Goal: Register for event/course

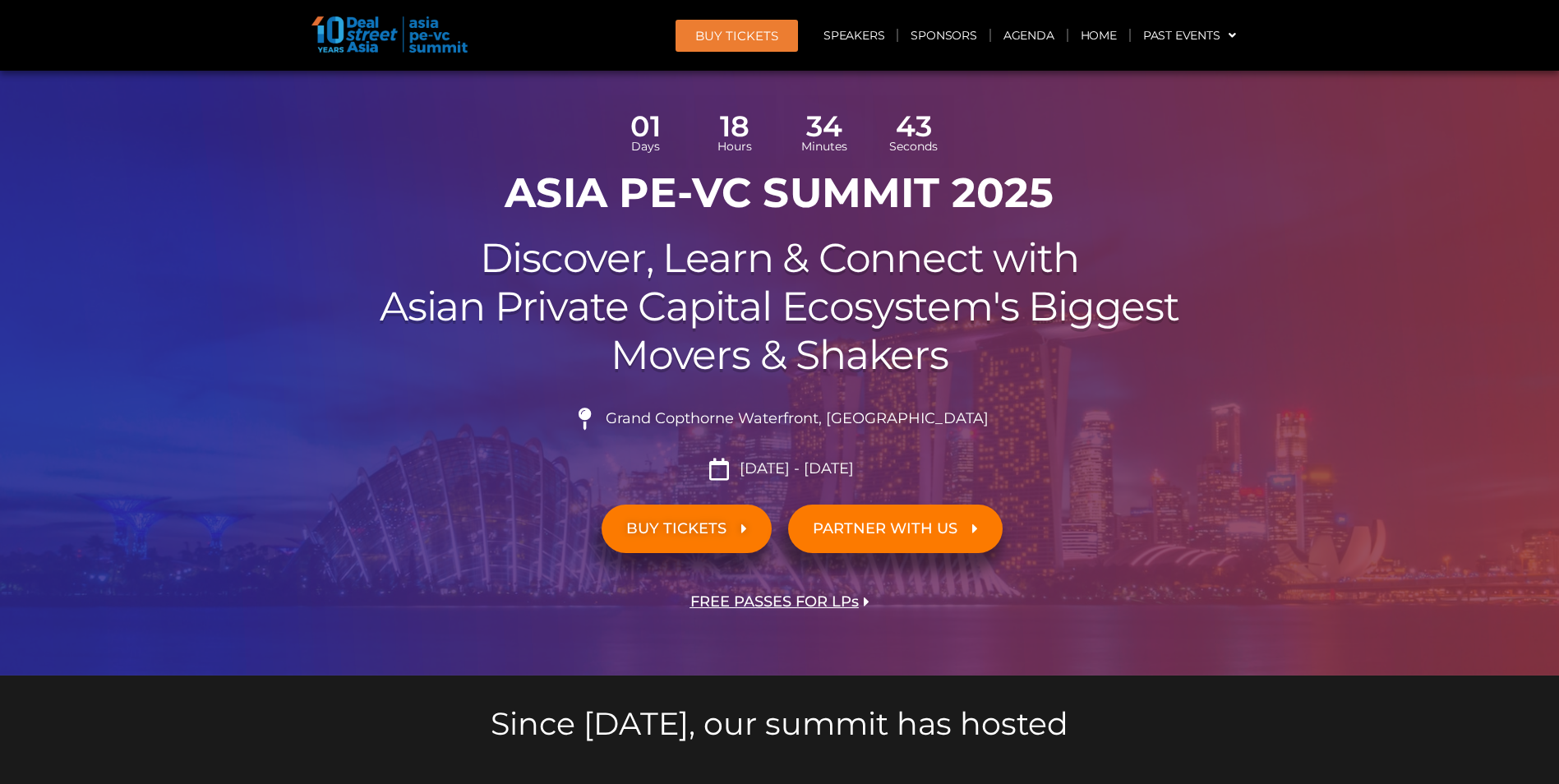
click at [698, 540] on link "BUY TICKETS" at bounding box center [687, 528] width 170 height 48
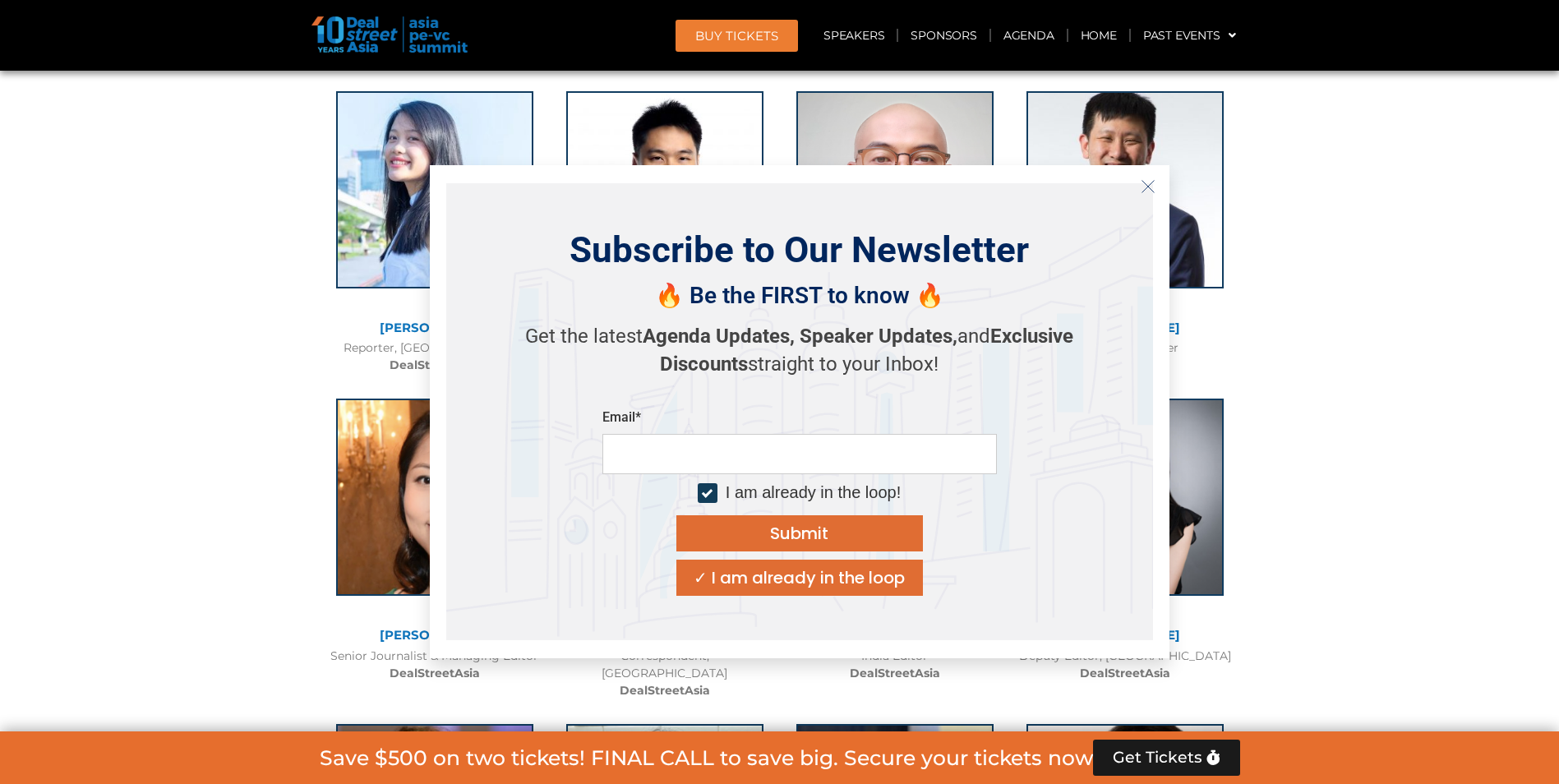
scroll to position [8306, 0]
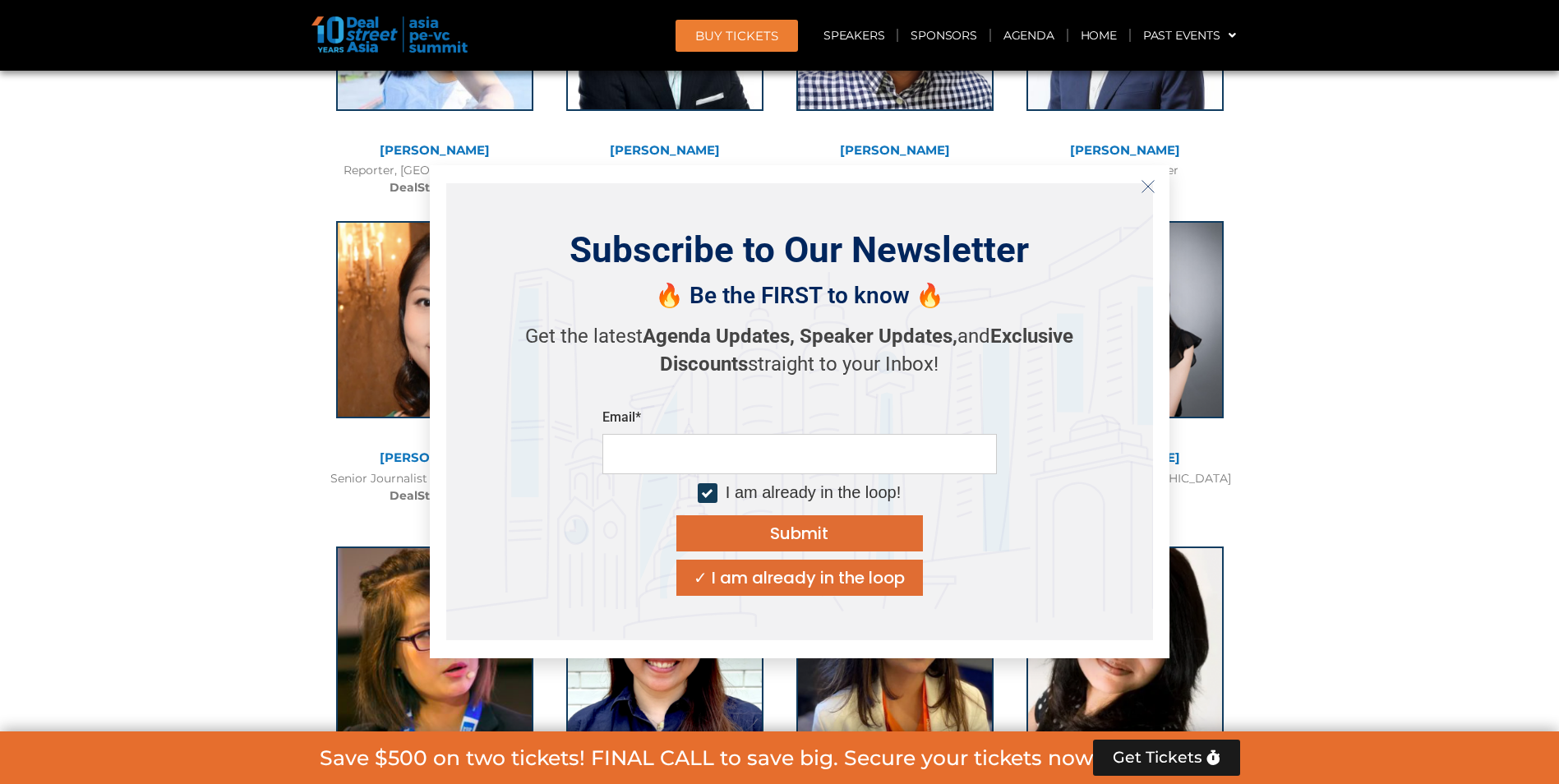
click at [1149, 185] on line "Close" at bounding box center [1147, 186] width 11 height 11
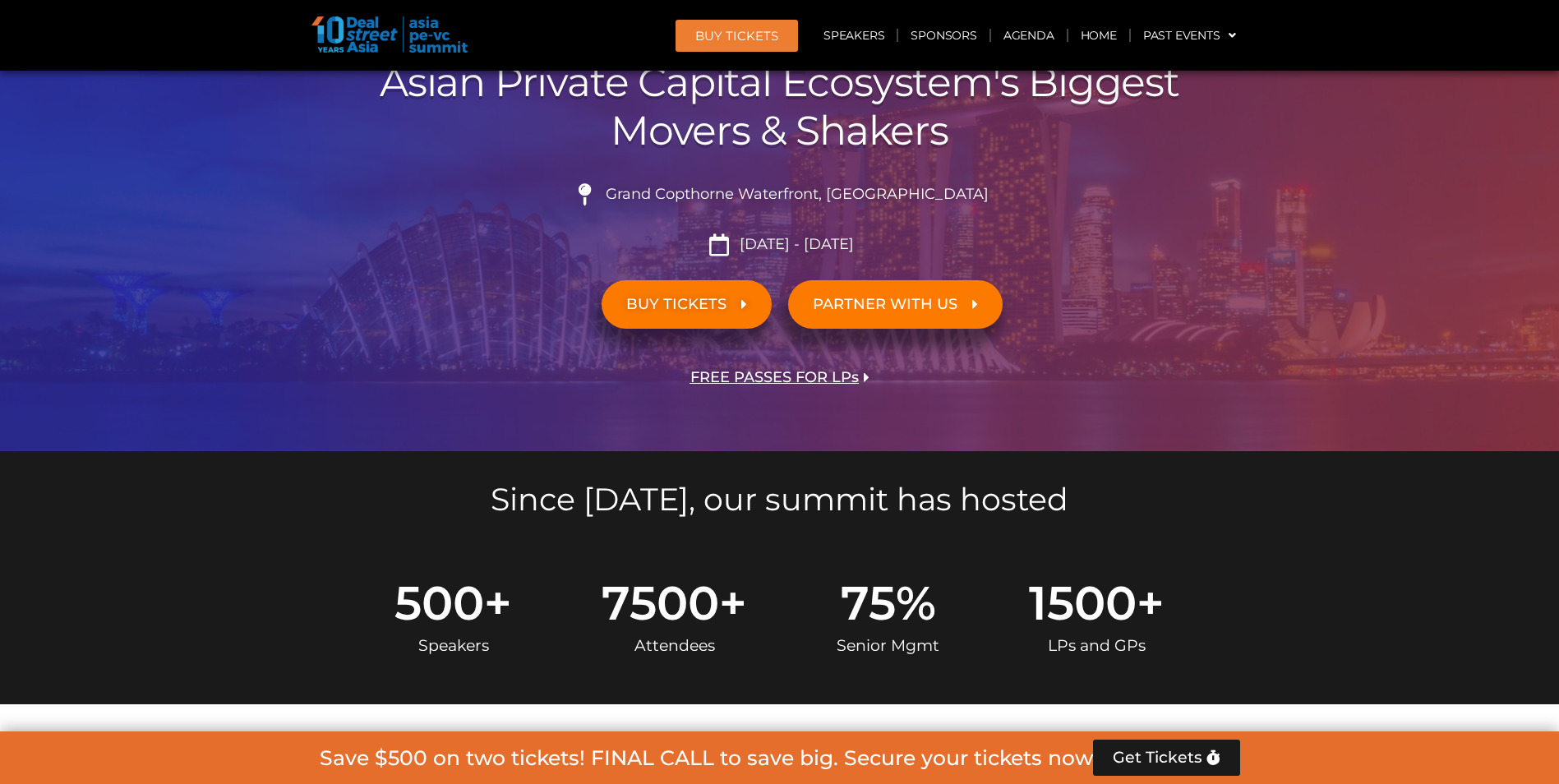
scroll to position [69, 0]
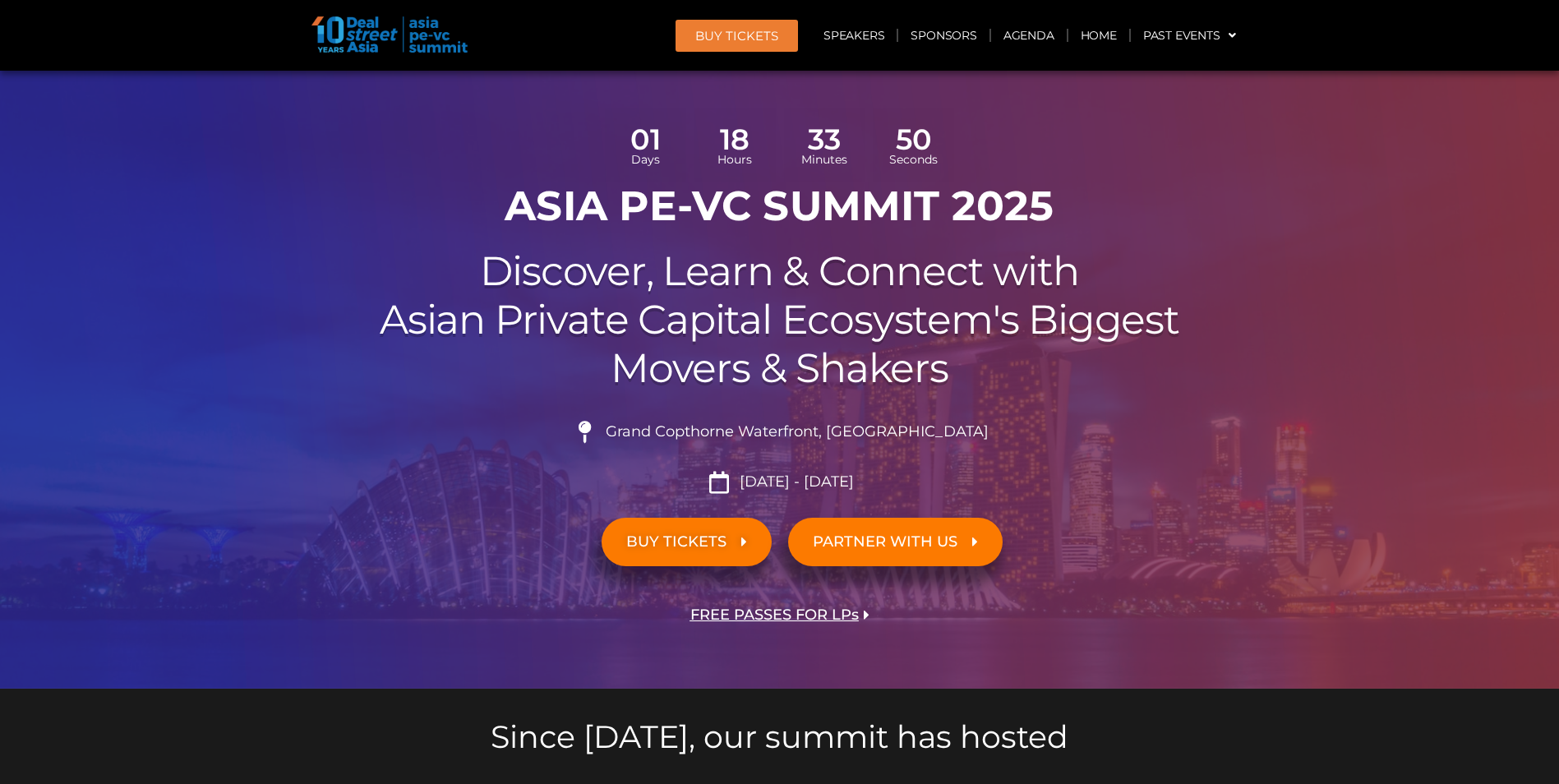
click at [718, 537] on span "BUY TICKETS" at bounding box center [677, 541] width 100 height 16
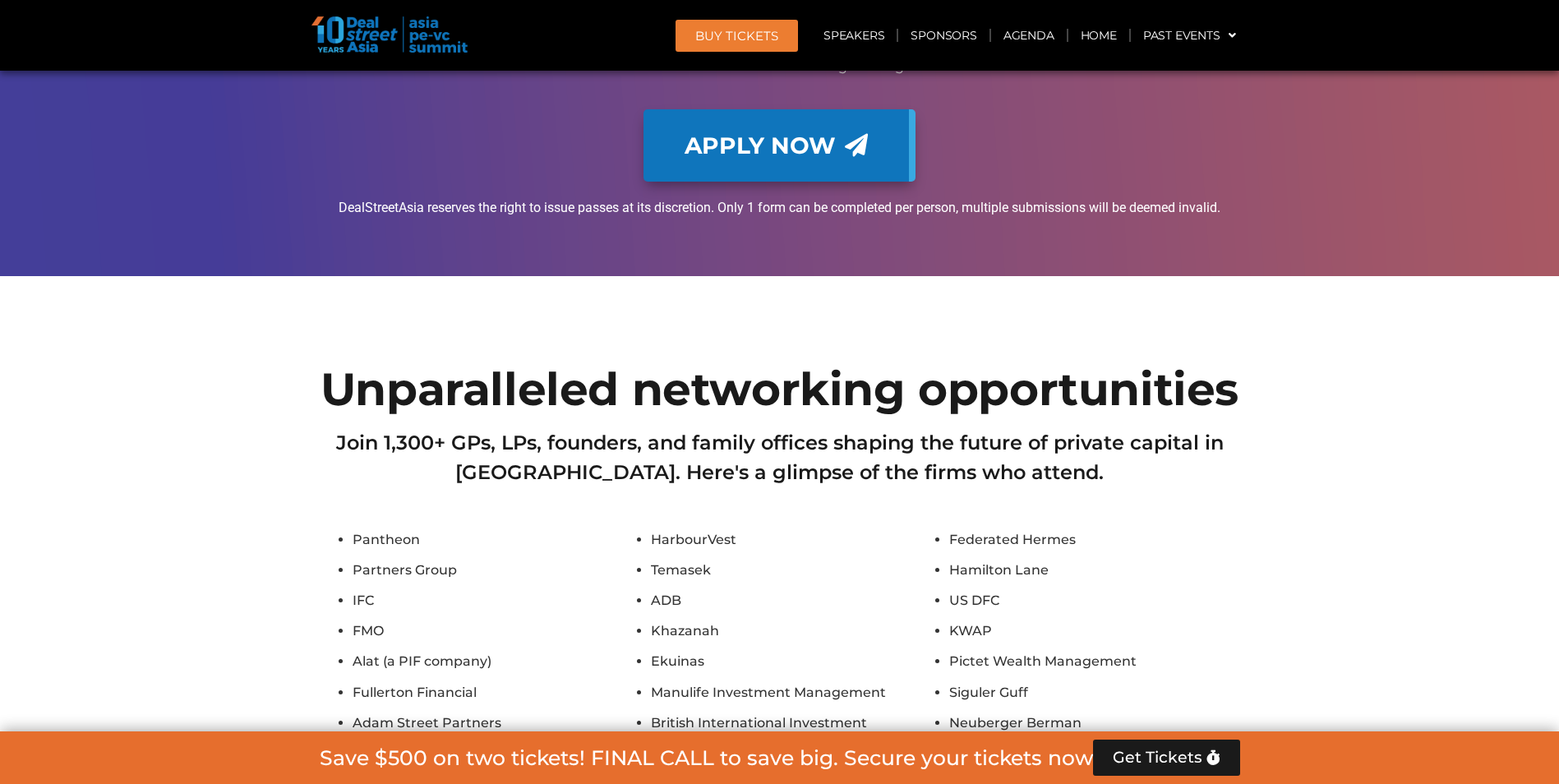
scroll to position [14136, 0]
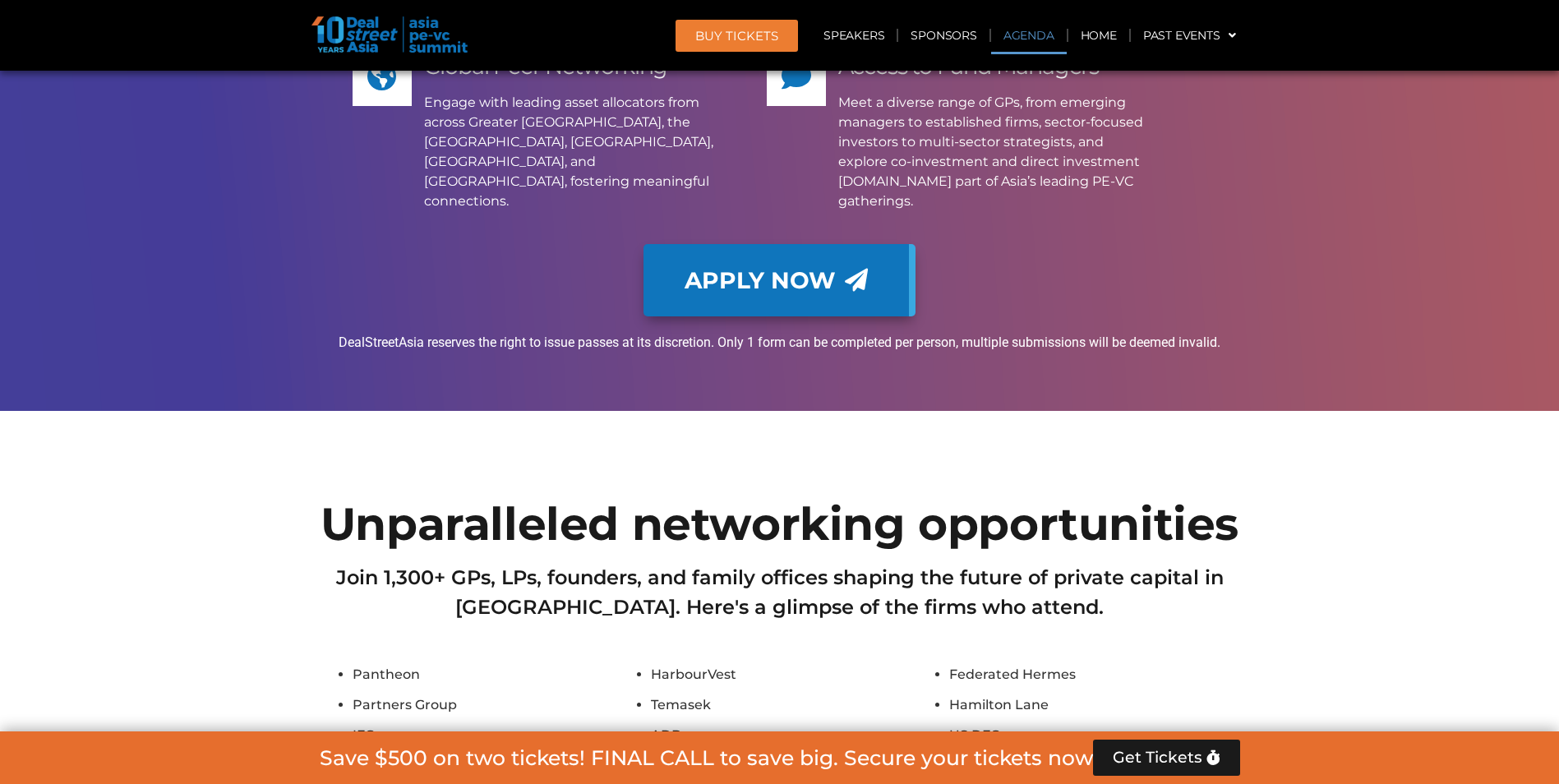
click at [1032, 39] on link "Agenda" at bounding box center [1029, 35] width 76 height 38
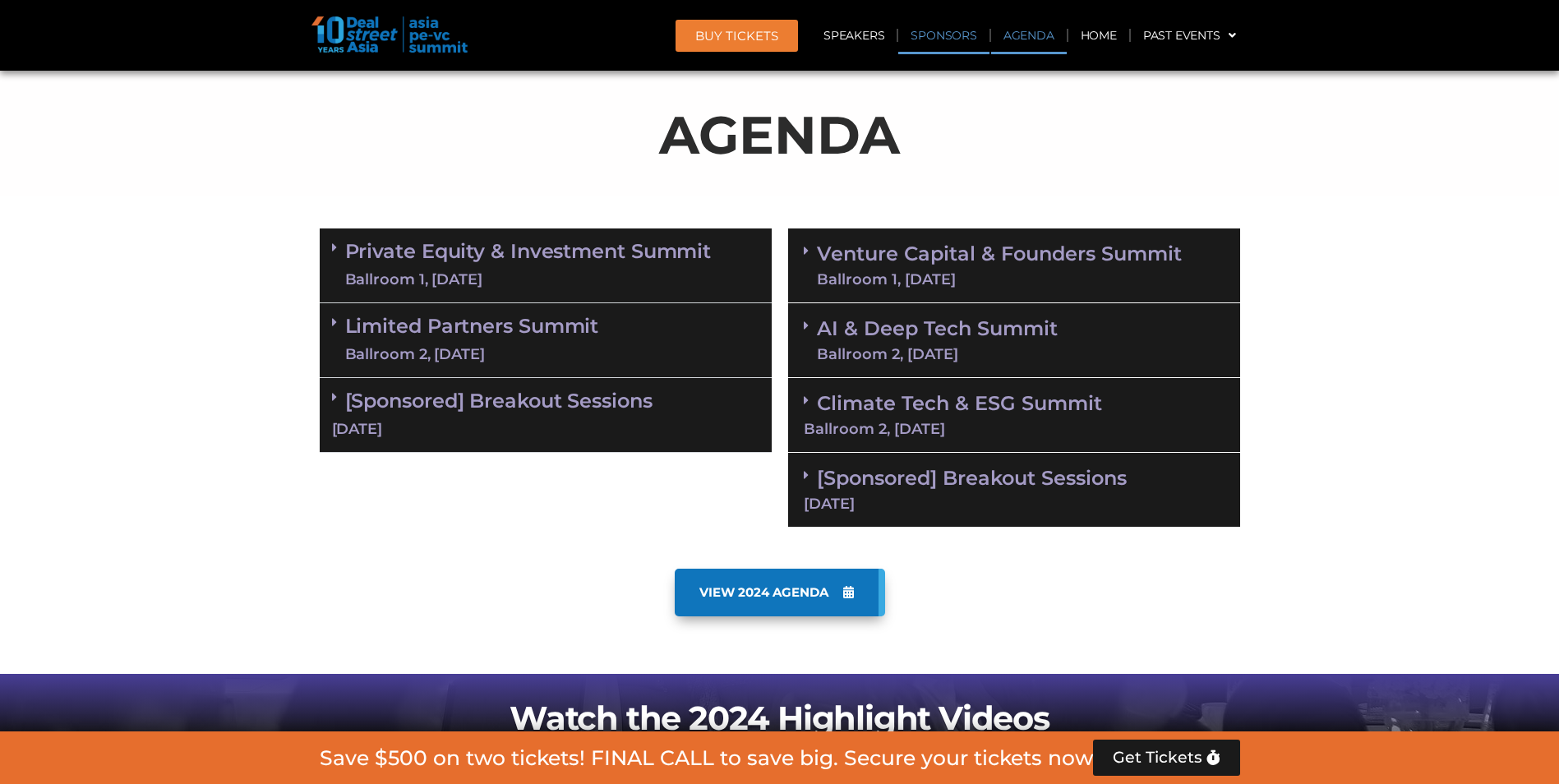
click at [962, 35] on link "Sponsors" at bounding box center [944, 35] width 91 height 38
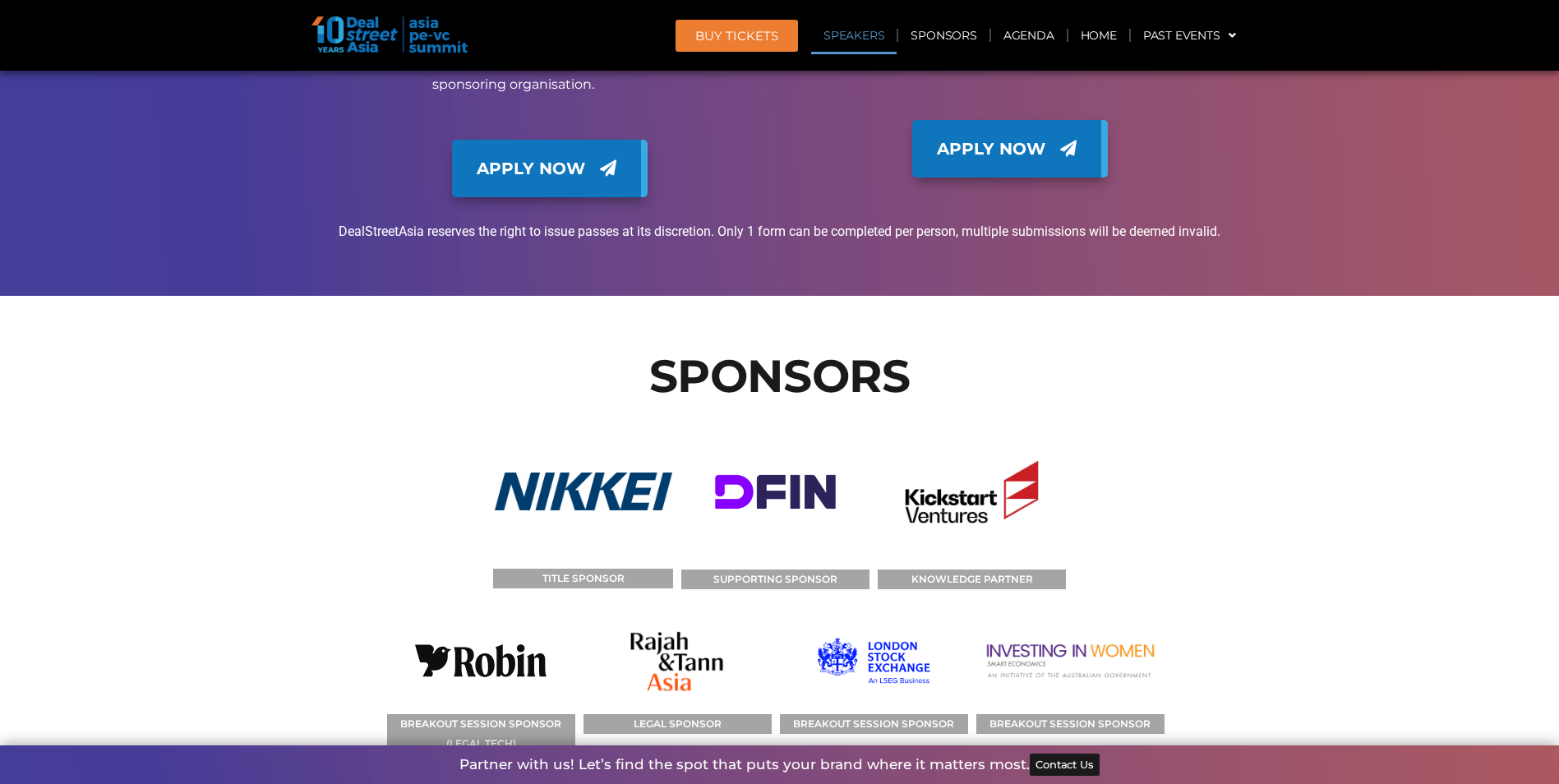
click at [874, 38] on link "Speakers" at bounding box center [853, 35] width 85 height 38
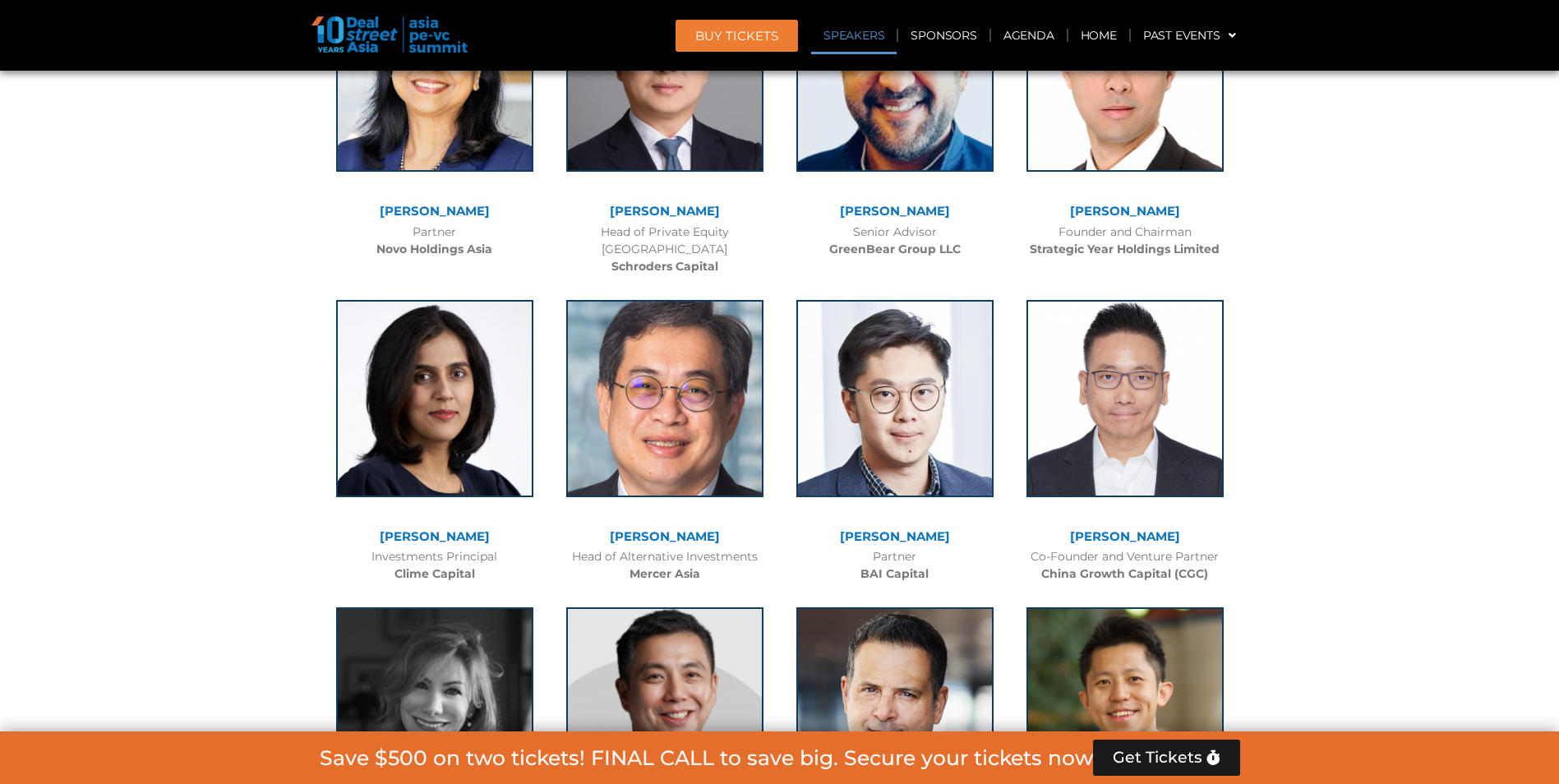
scroll to position [1947, 0]
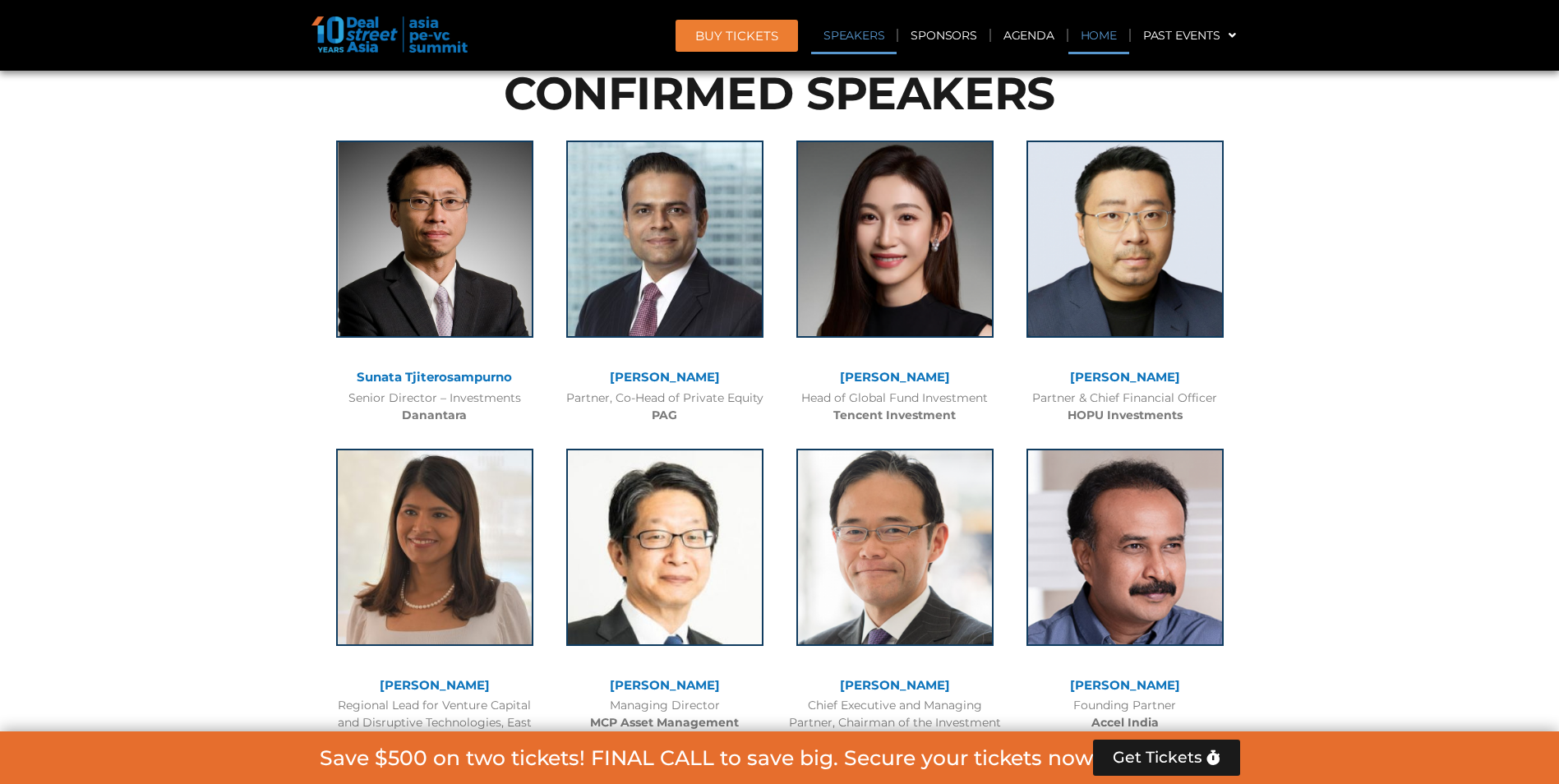
click at [1101, 33] on link "Home" at bounding box center [1099, 35] width 60 height 38
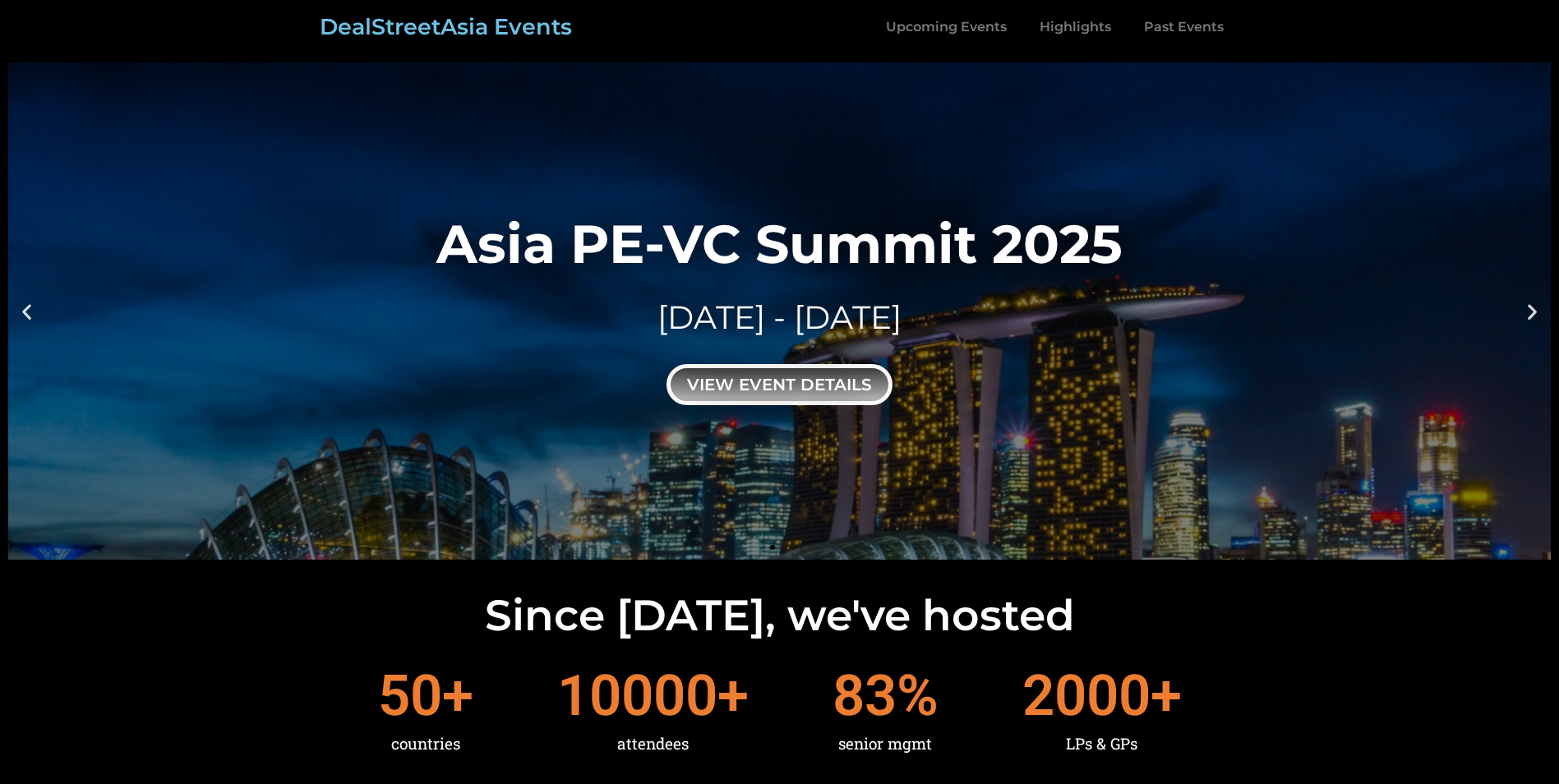
click at [811, 398] on div "view event details" at bounding box center [779, 383] width 226 height 41
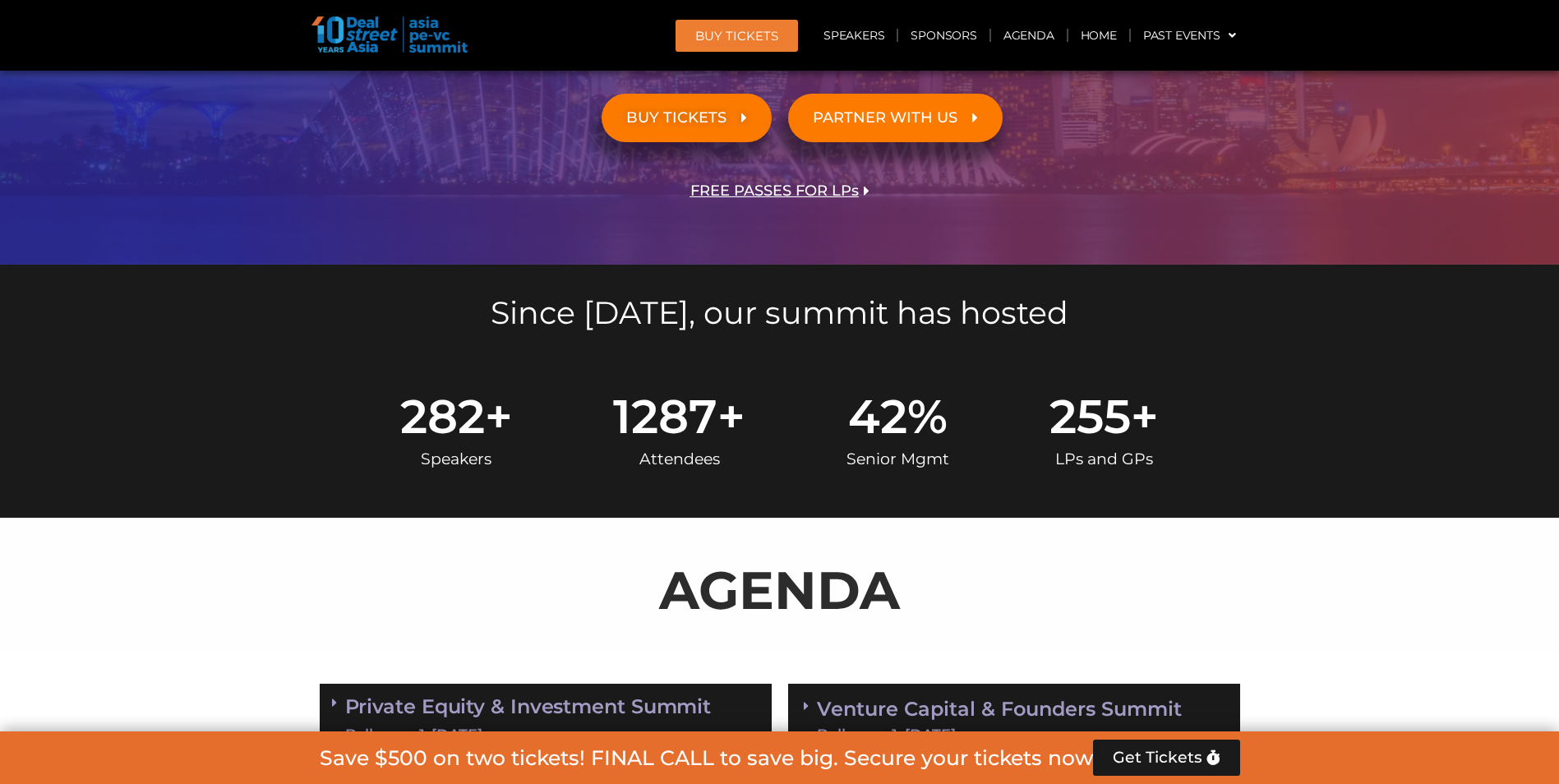
scroll to position [493, 0]
click at [668, 137] on link "BUY TICKETS" at bounding box center [687, 117] width 170 height 48
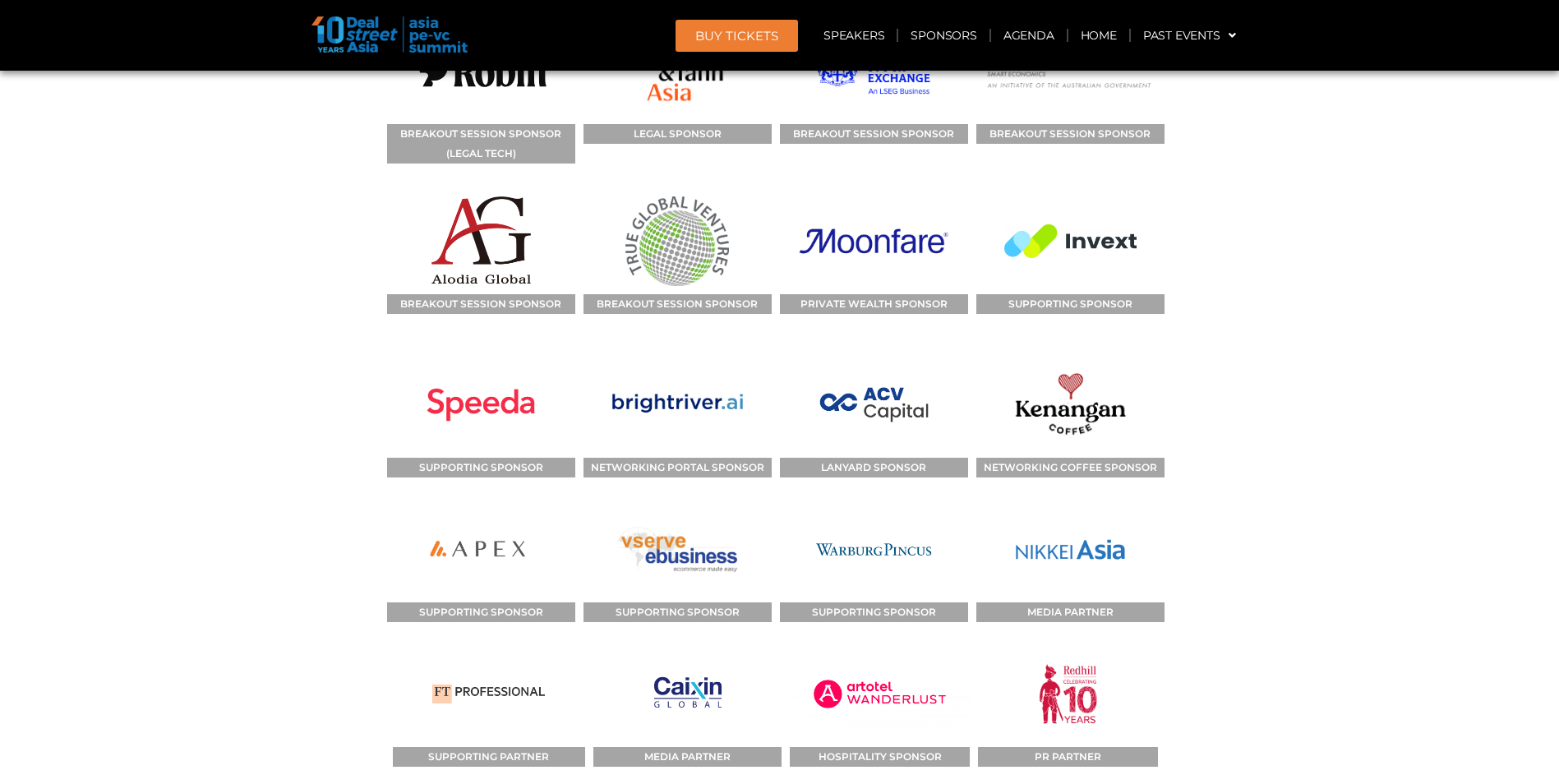
scroll to position [13616, 0]
